Goal: Information Seeking & Learning: Learn about a topic

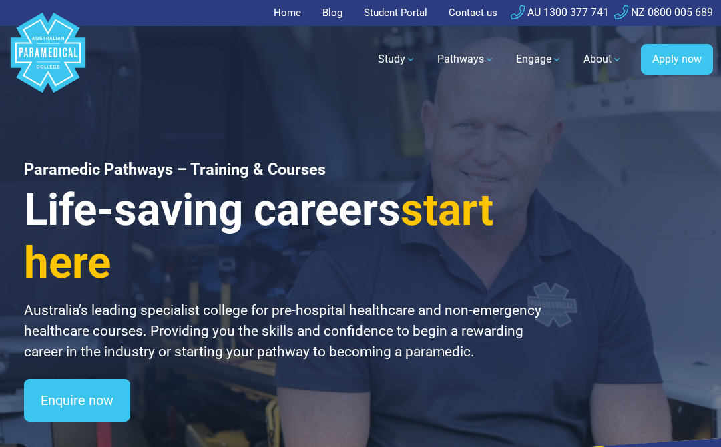
click at [43, 58] on polygon "Australian Paramedical College" at bounding box center [48, 53] width 75 height 80
click at [286, 14] on link "Home" at bounding box center [291, 13] width 35 height 26
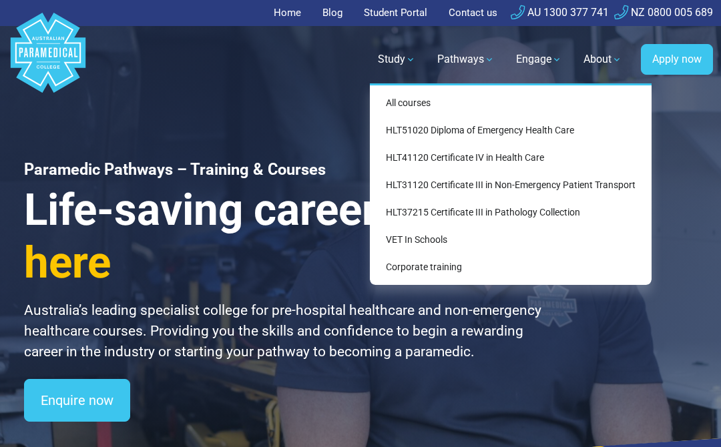
click at [411, 136] on link "HLT51020 Diploma of Emergency Health Care" at bounding box center [510, 130] width 271 height 25
